Goal: Navigation & Orientation: Find specific page/section

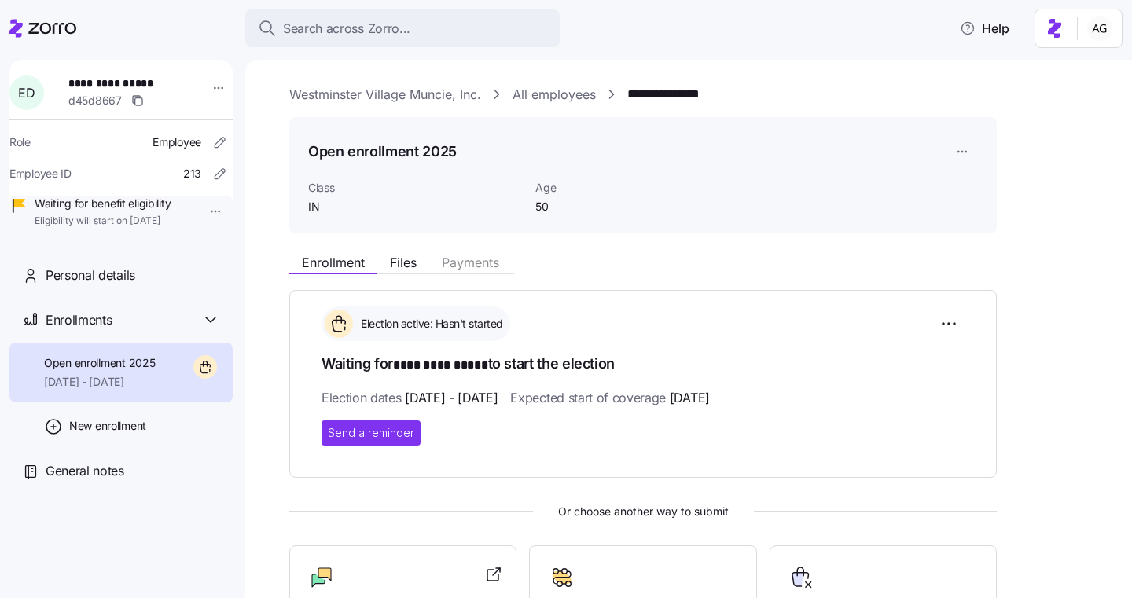
click at [68, 27] on icon at bounding box center [42, 28] width 67 height 19
